Goal: Obtain resource: Download file/media

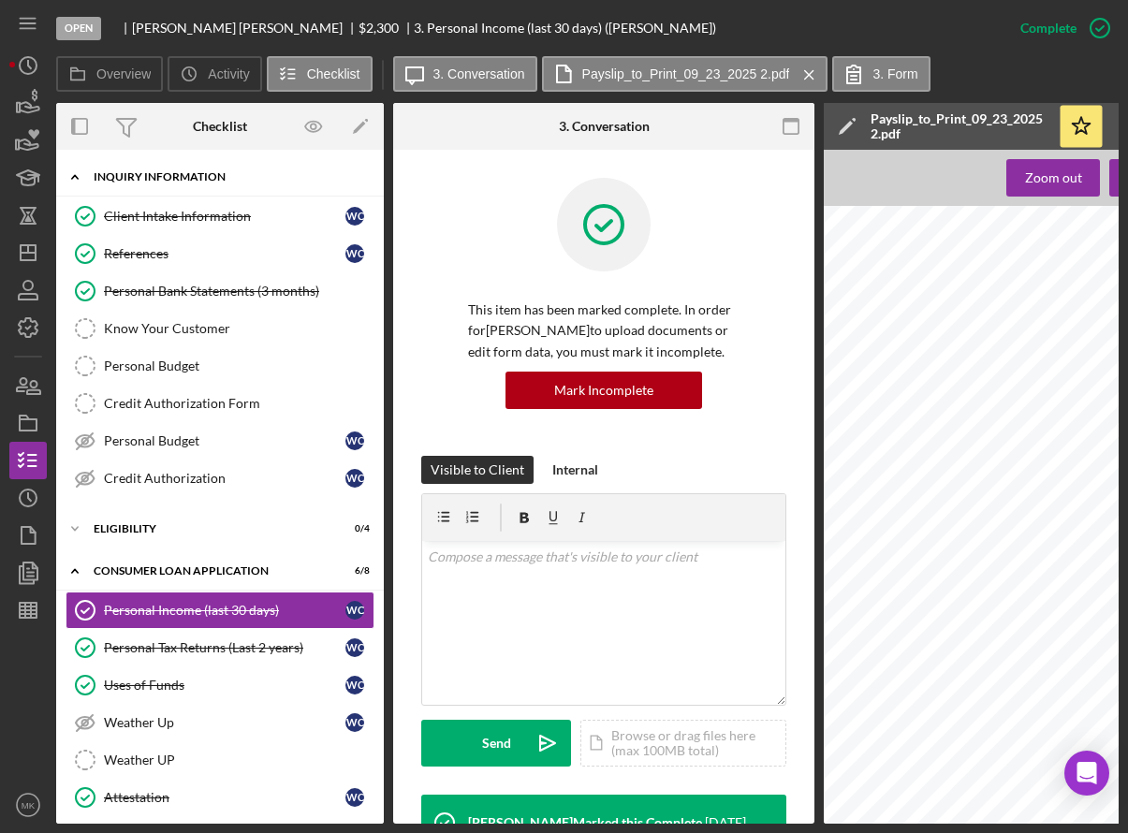
scroll to position [604, 0]
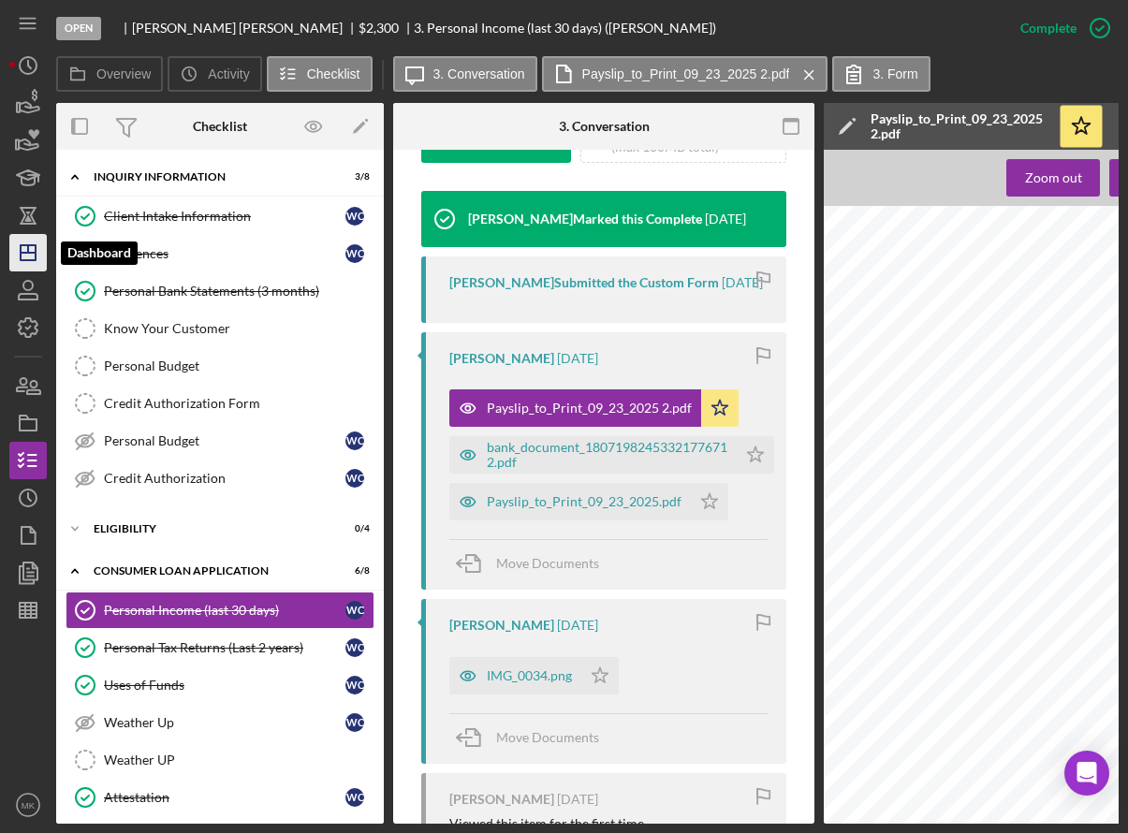
click at [38, 253] on icon "Icon/Dashboard" at bounding box center [28, 252] width 47 height 47
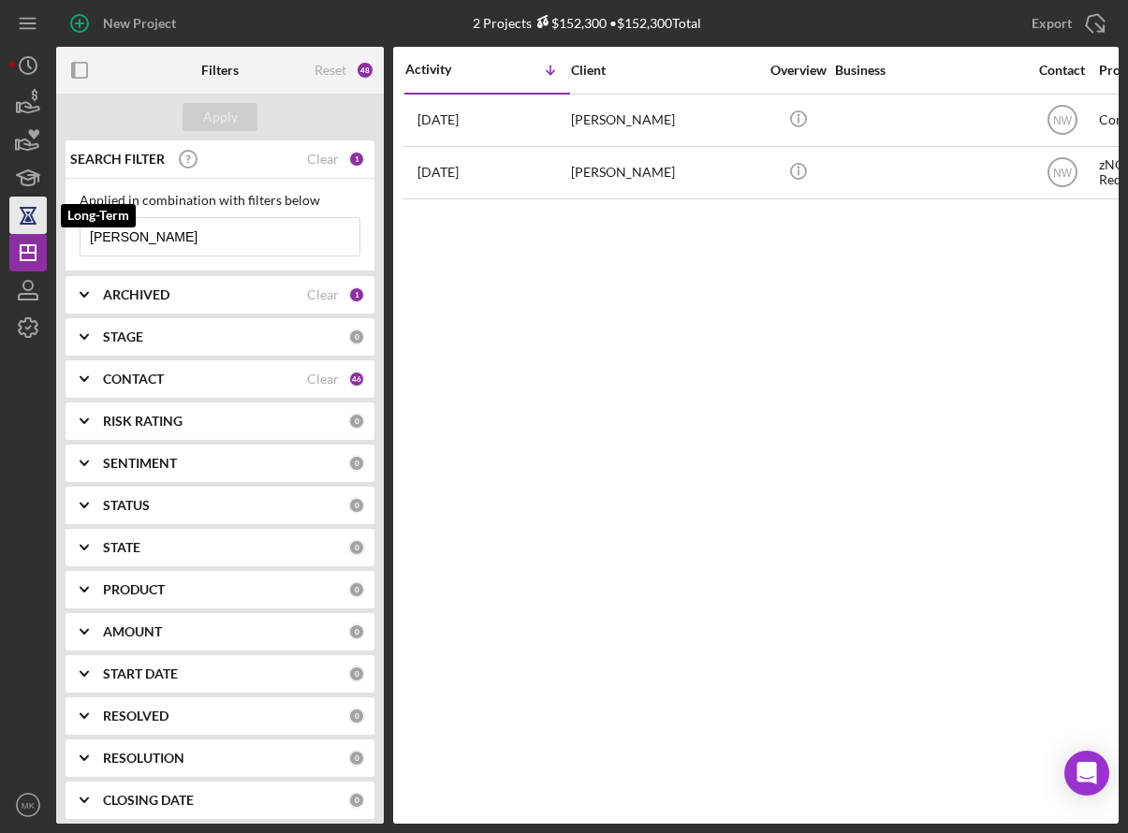
drag, startPoint x: 230, startPoint y: 237, endPoint x: 15, endPoint y: 214, distance: 216.5
click at [15, 214] on div "New Project 2 Projects $152,300 • $152,300 Total [PERSON_NAME] Export Icon/Expo…" at bounding box center [564, 412] width 1110 height 824
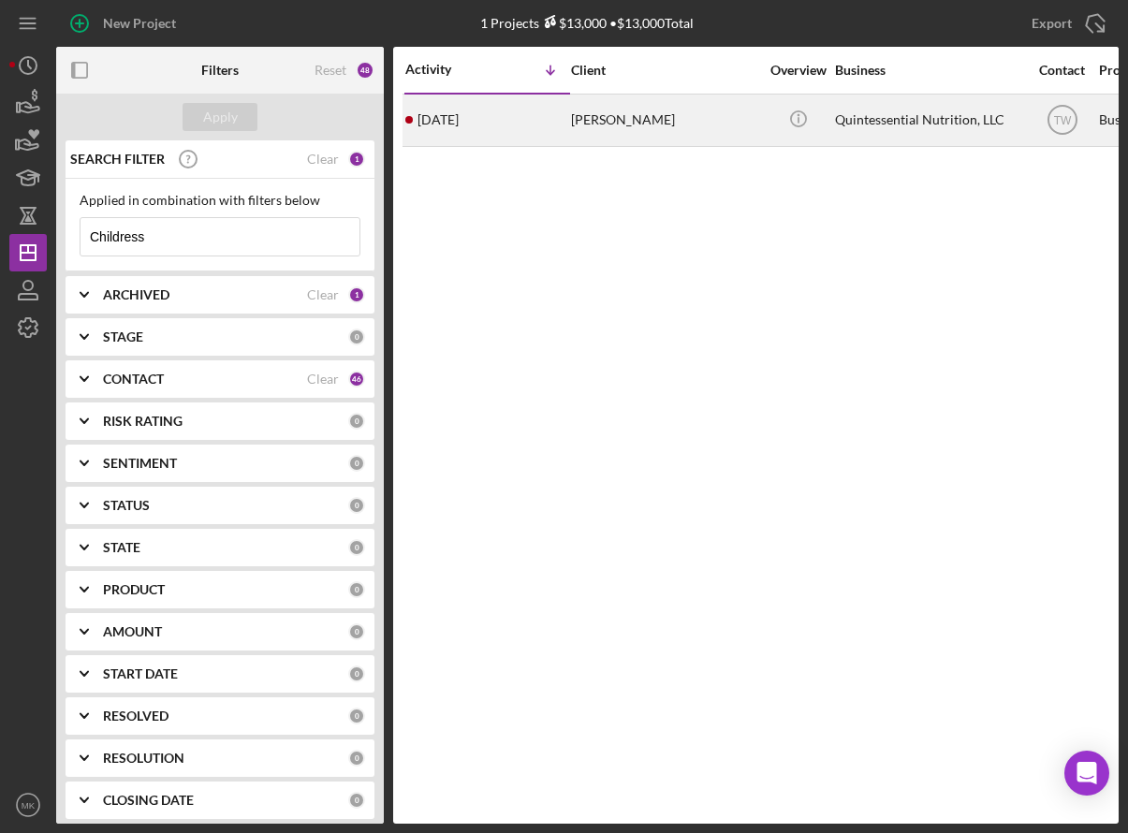
type input "Childress"
click at [643, 130] on div "[PERSON_NAME]" at bounding box center [664, 121] width 187 height 50
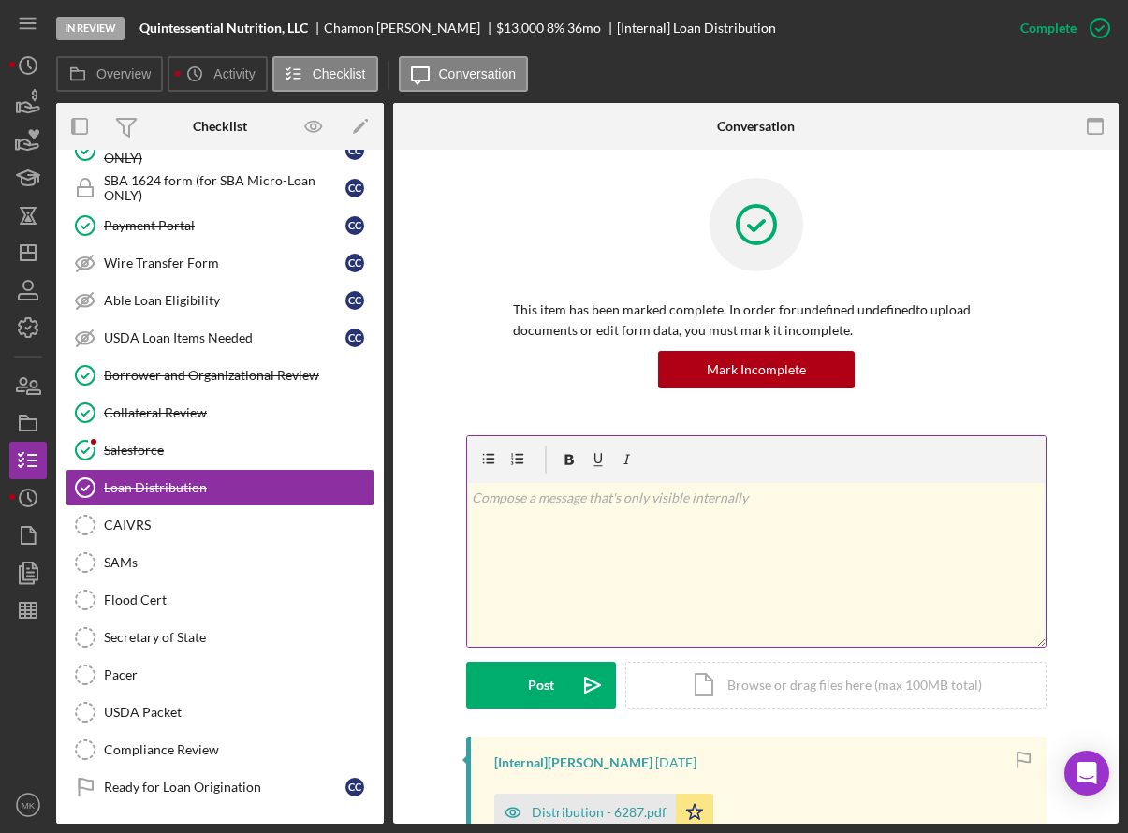
scroll to position [417, 0]
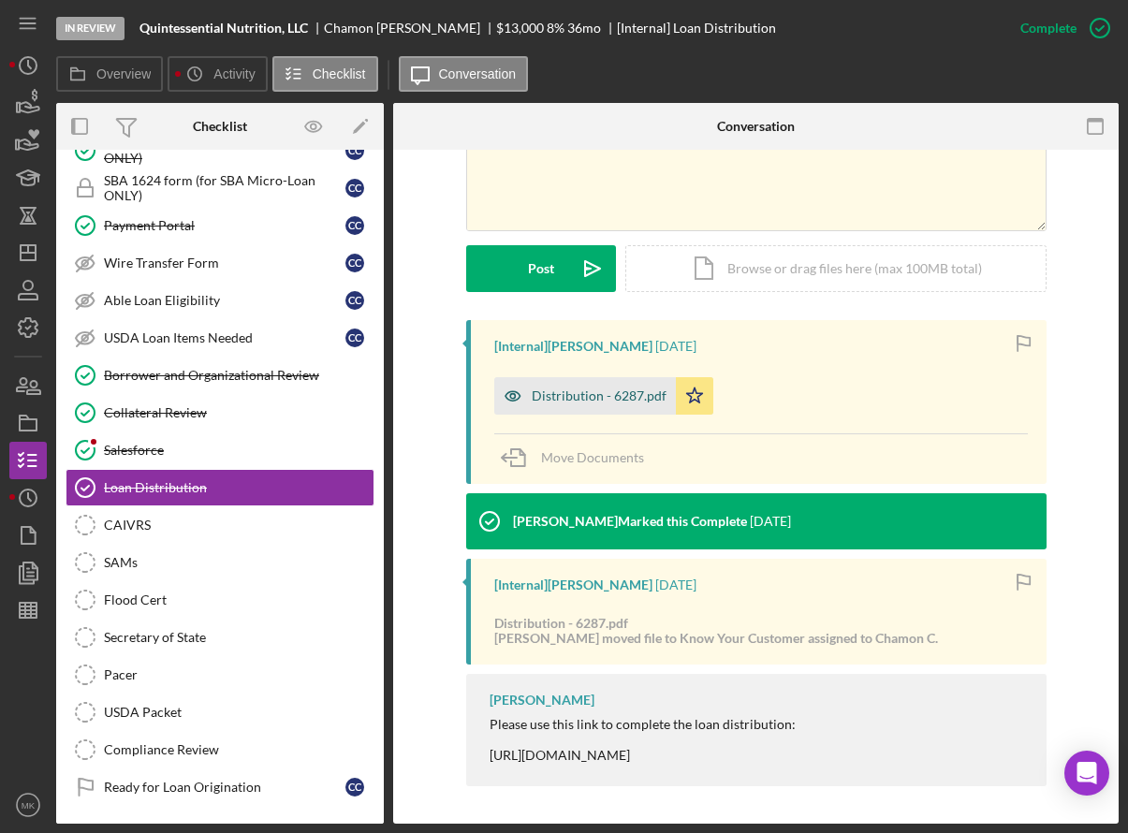
click at [612, 405] on div "Distribution - 6287.pdf" at bounding box center [585, 395] width 182 height 37
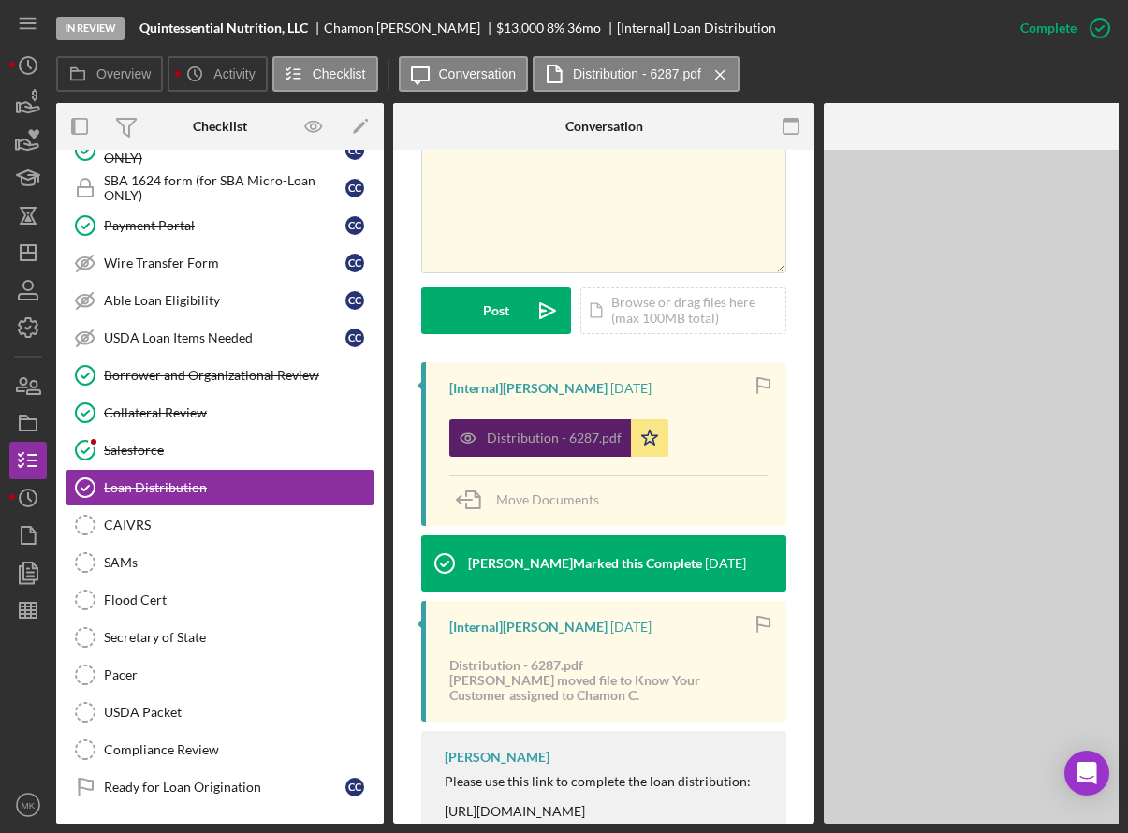
scroll to position [437, 0]
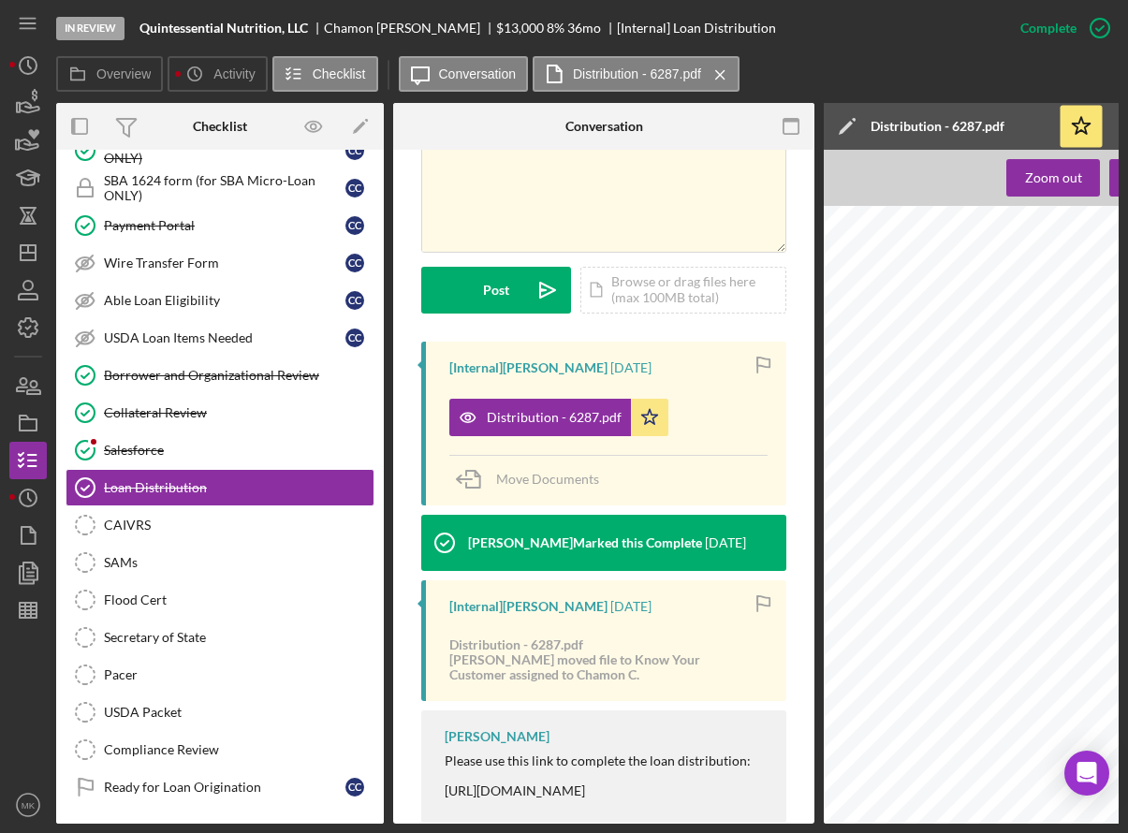
click at [982, 472] on div "Distribution You will not be able to make edits once you submit. Be sure to dou…" at bounding box center [1110, 577] width 573 height 742
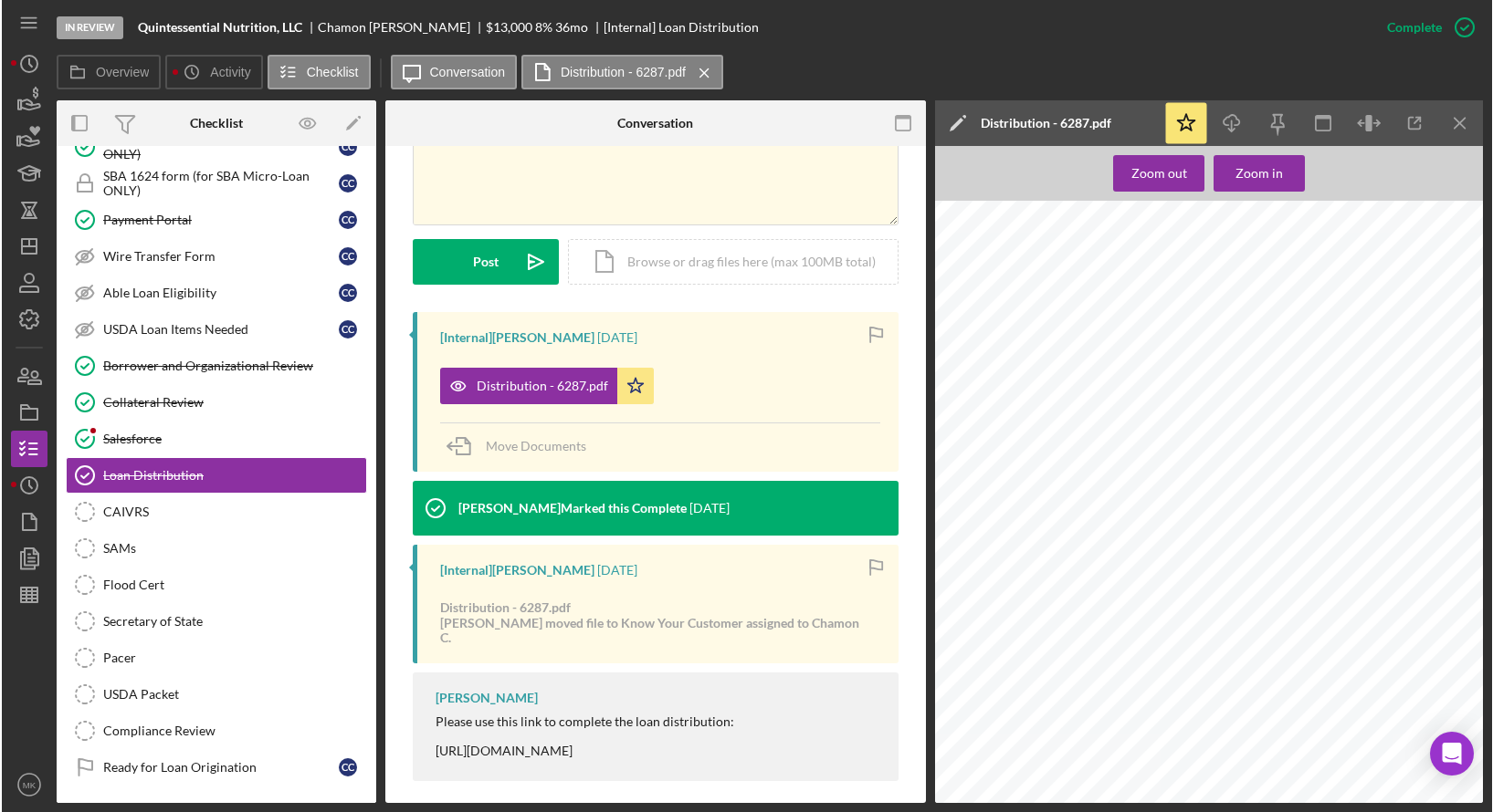
scroll to position [406, 0]
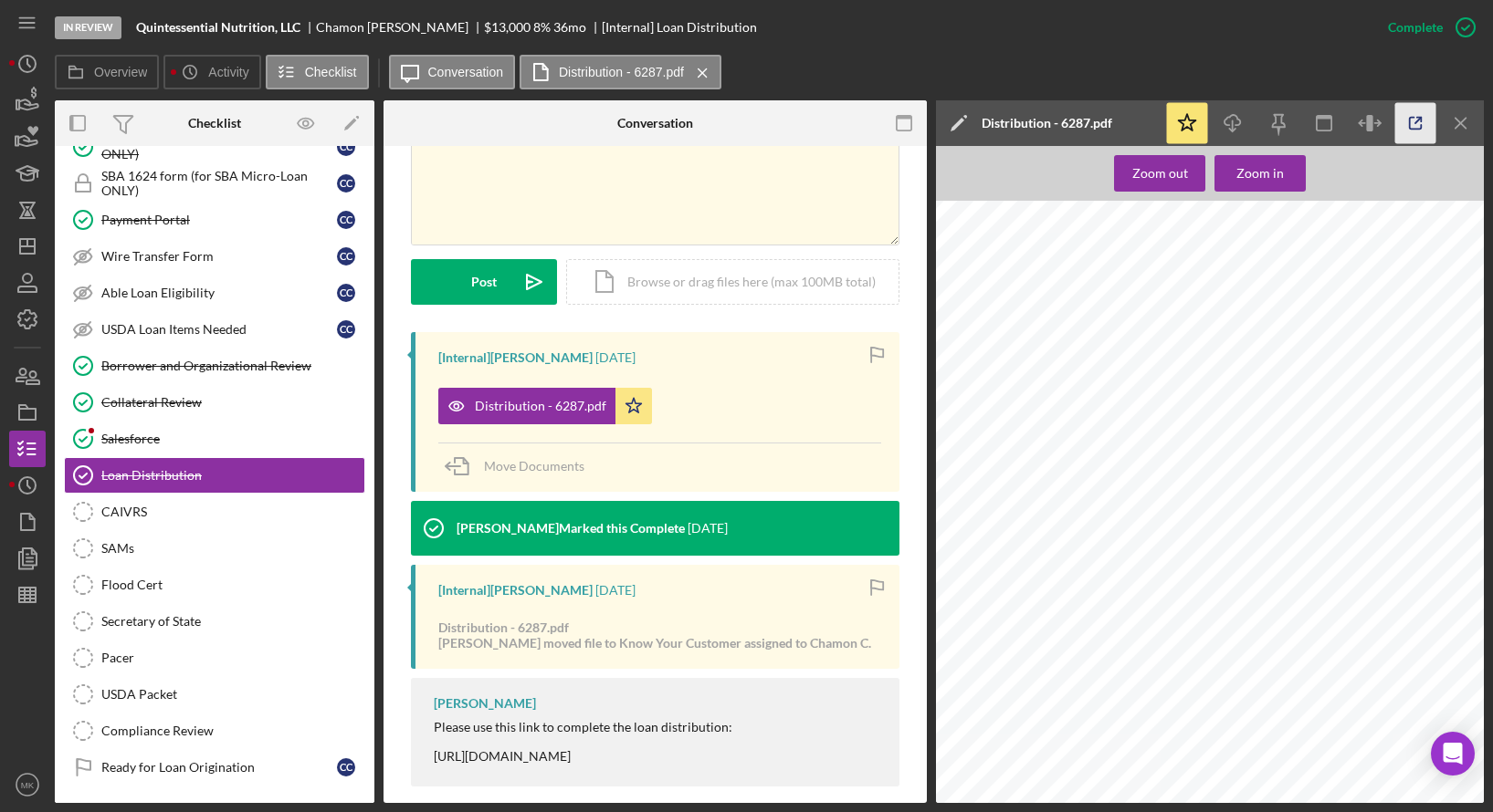
click at [1099, 127] on icon "button" at bounding box center [1416, 124] width 41 height 41
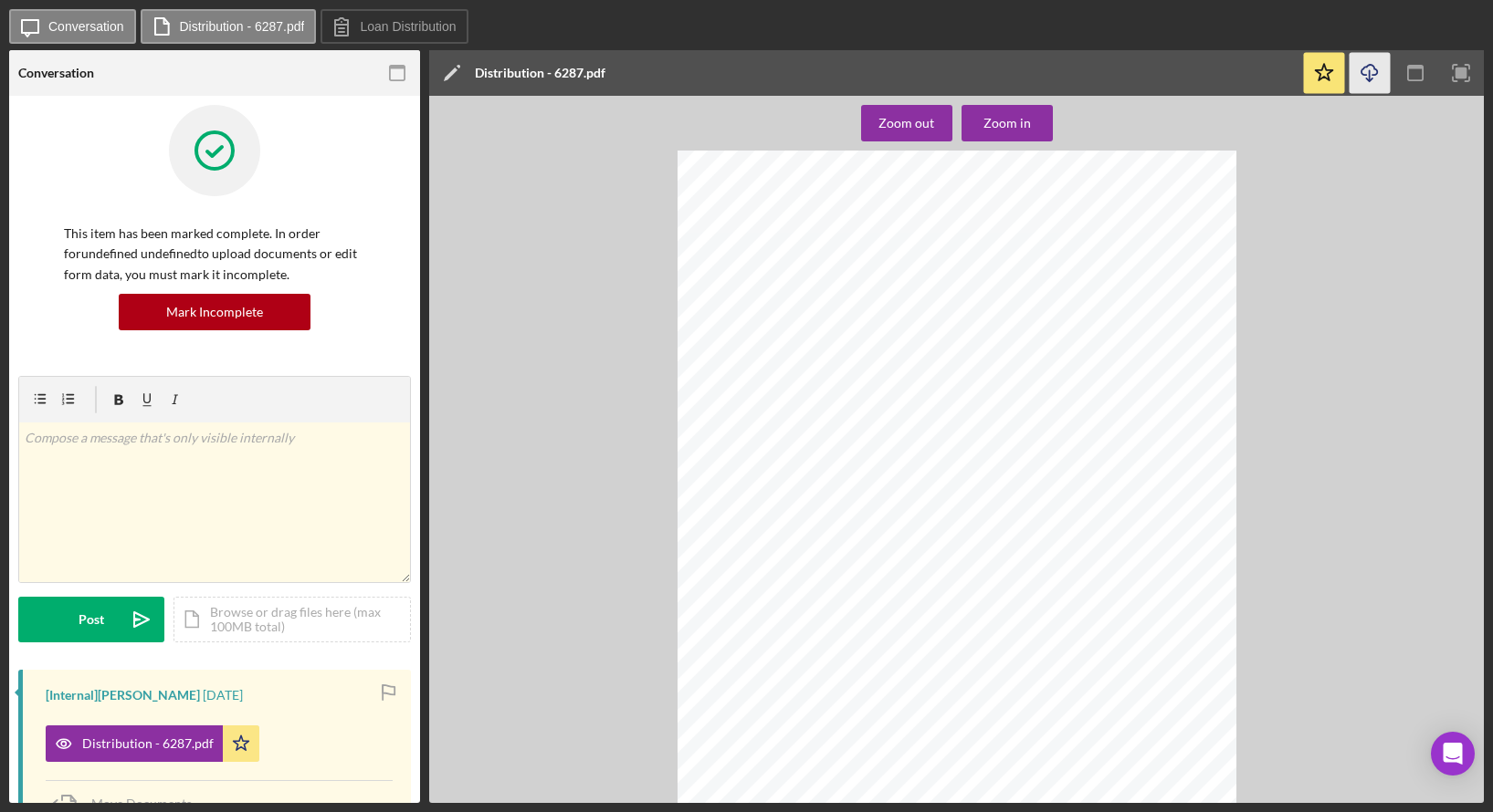
click at [1374, 73] on icon "Icon/Download" at bounding box center [1370, 73] width 41 height 41
